Goal: Task Accomplishment & Management: Manage account settings

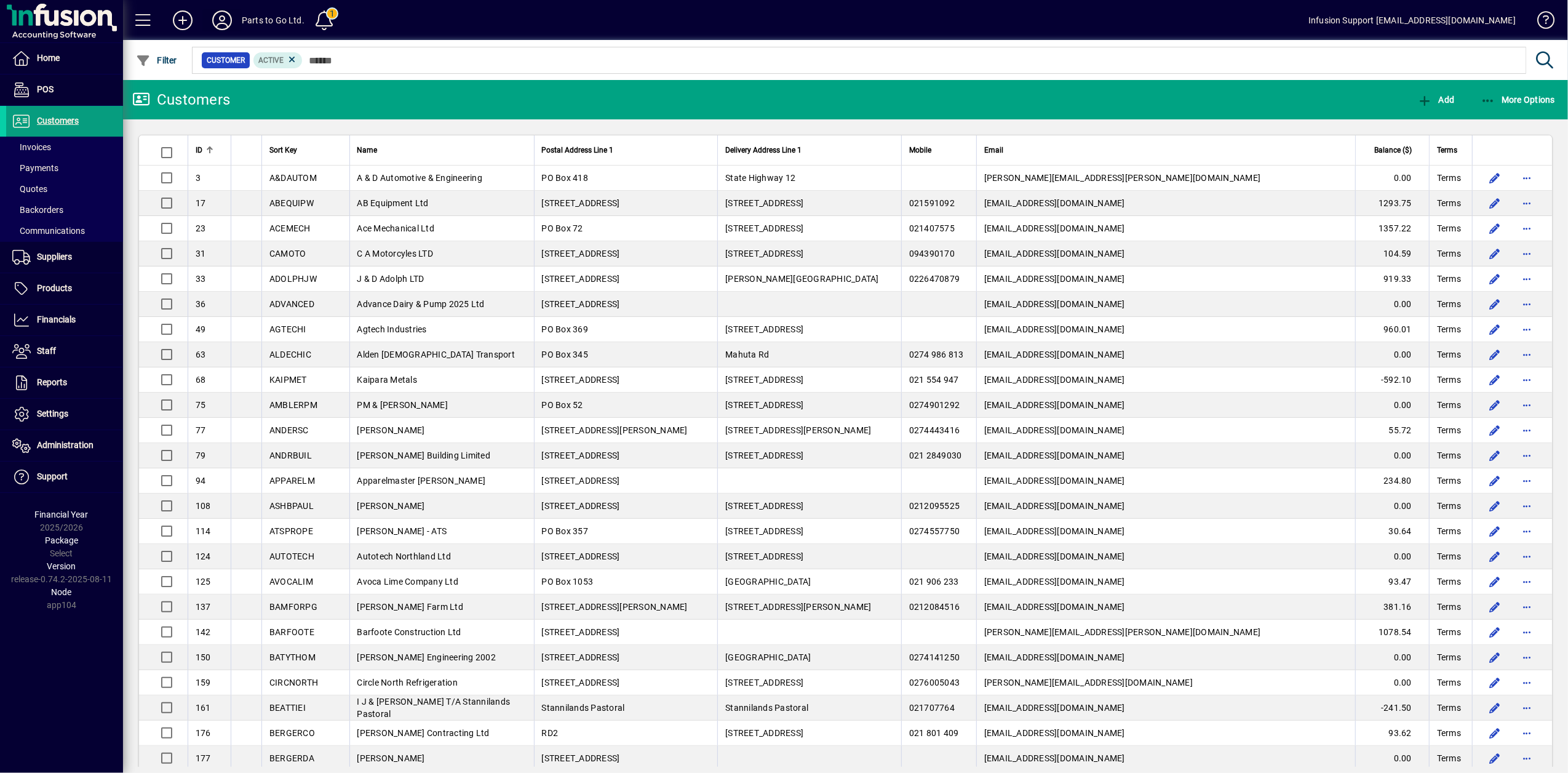
click at [222, 20] on icon at bounding box center [222, 20] width 25 height 20
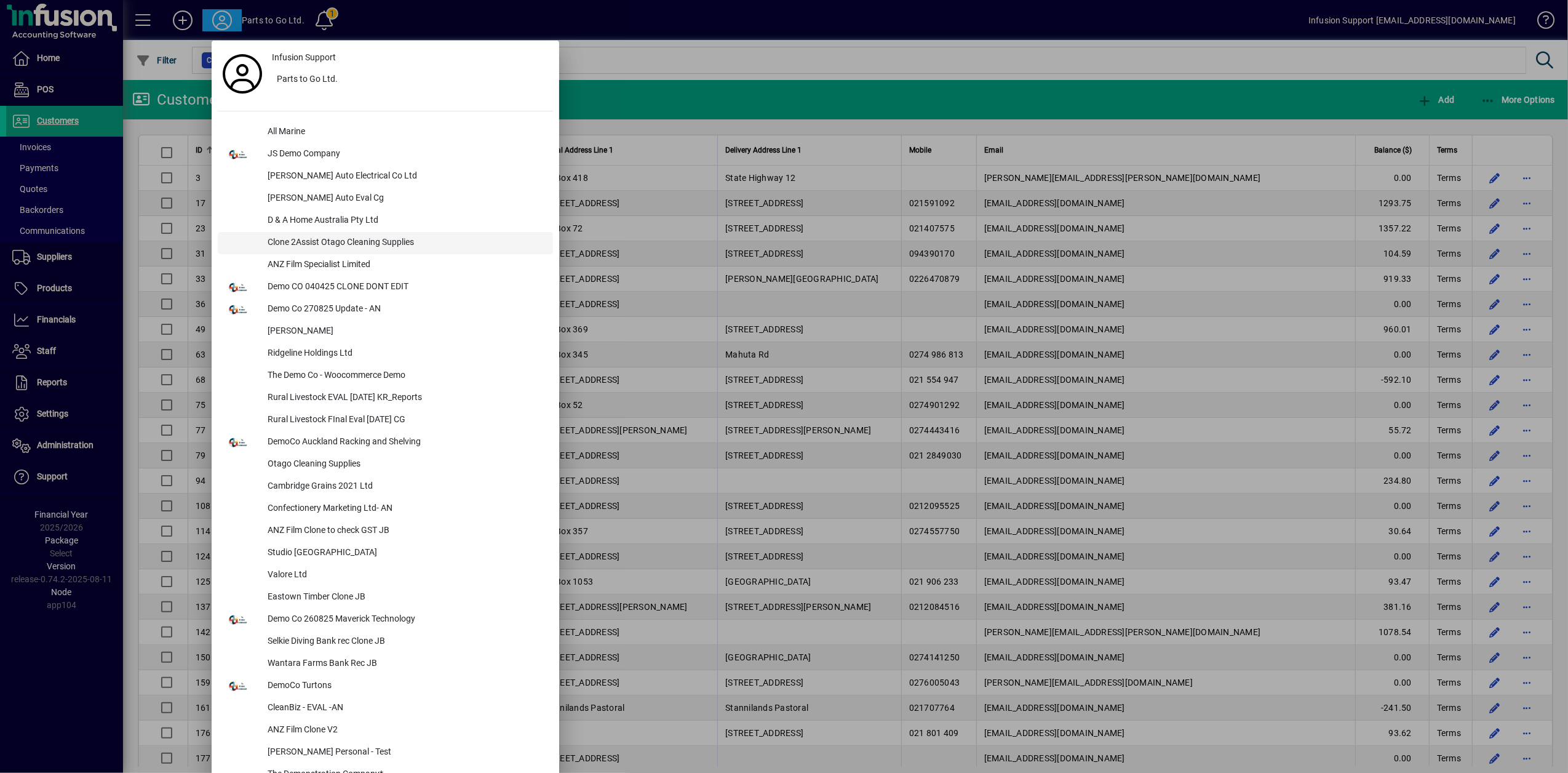
click at [313, 247] on div "Clone 2Assist Otago Cleaning Supplies" at bounding box center [405, 243] width 295 height 22
